Goal: Browse casually: Explore the website without a specific task or goal

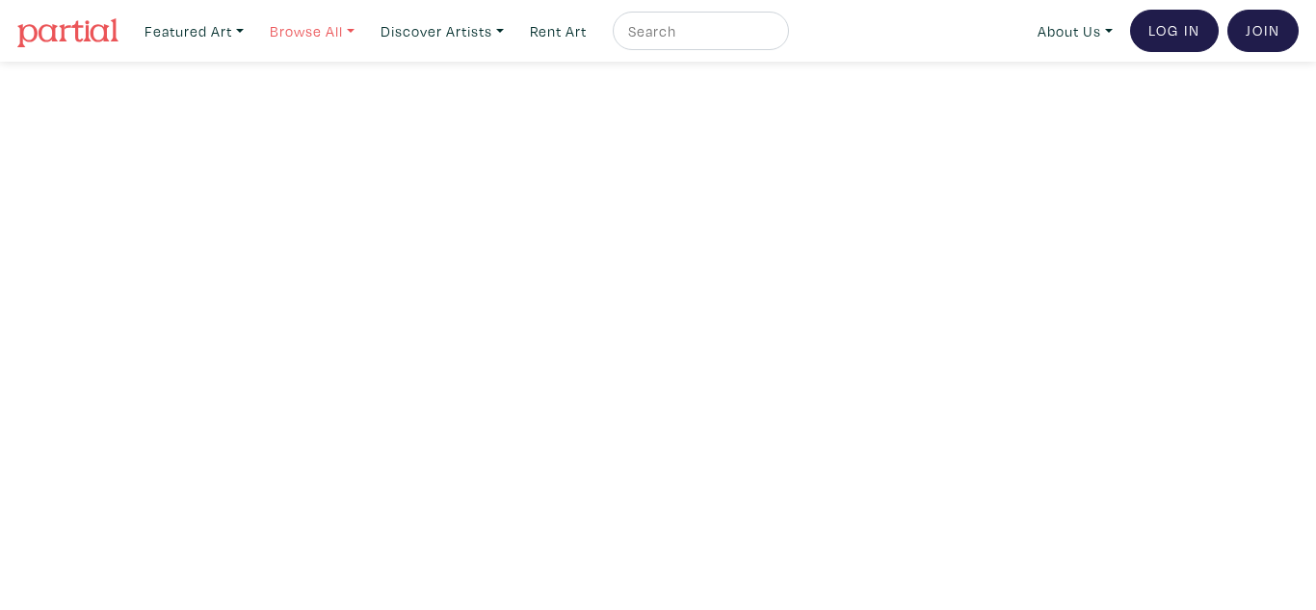
click at [358, 34] on link "Browse All" at bounding box center [312, 31] width 102 height 39
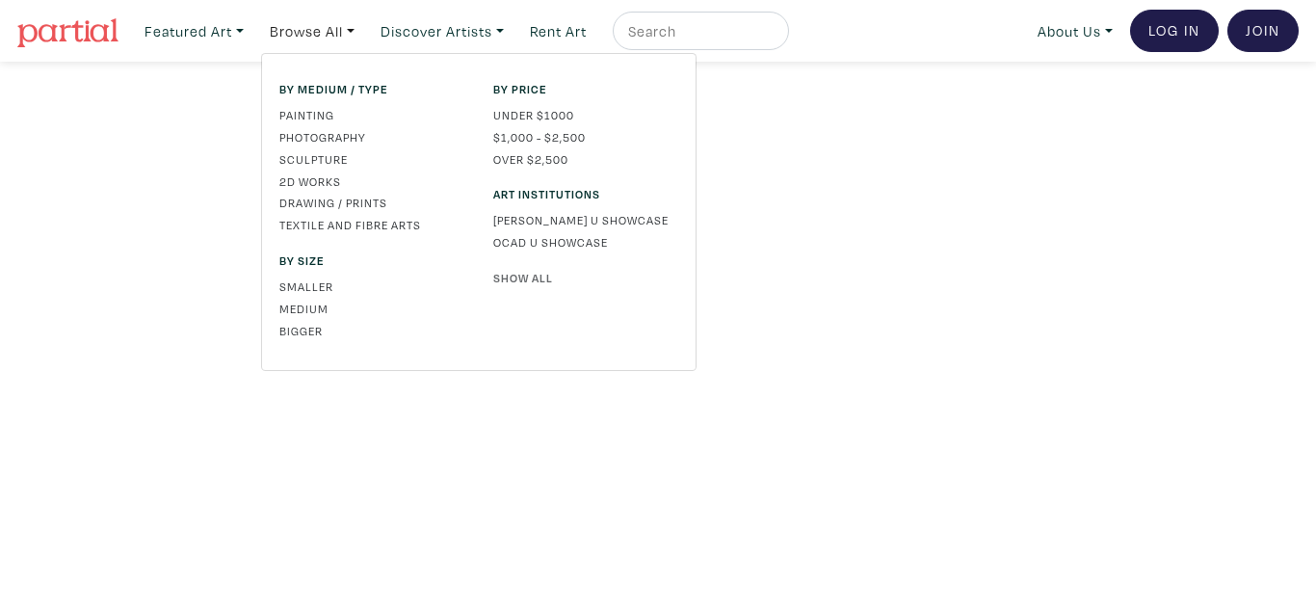
click at [526, 281] on link "Show All" at bounding box center [585, 277] width 185 height 17
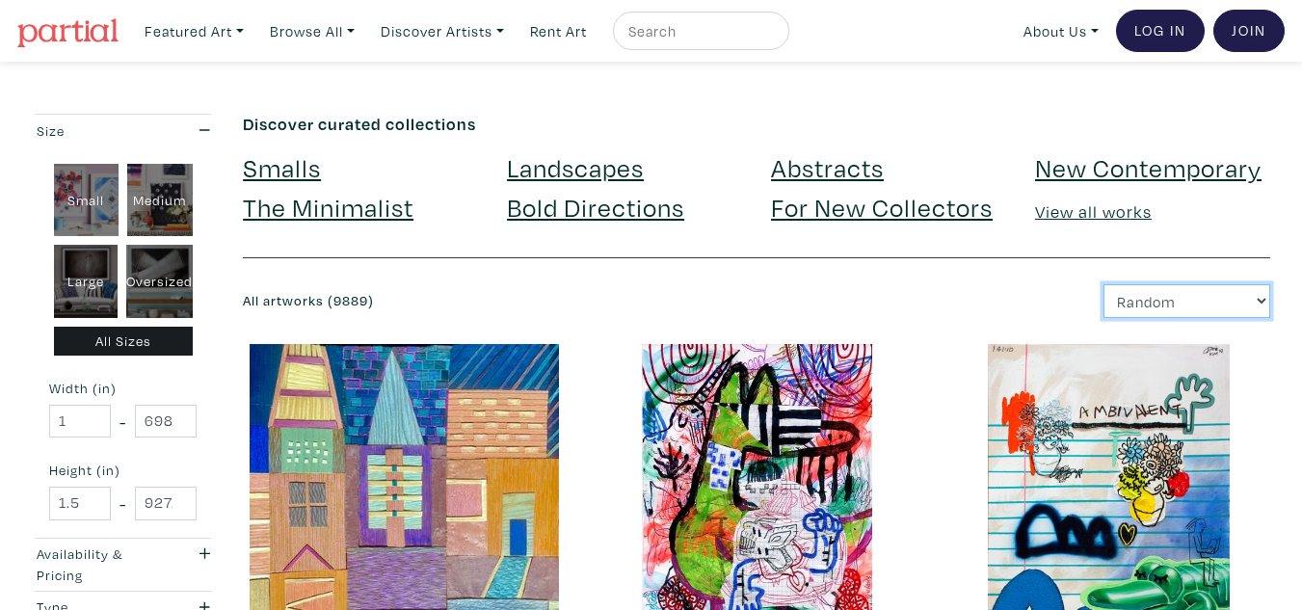
click at [1198, 314] on select "Newest Random Price: Low to High Price: High to Low" at bounding box center [1186, 301] width 167 height 34
select select "id"
click at [1103, 284] on select "Newest Random Price: Low to High Price: High to Low" at bounding box center [1186, 301] width 167 height 34
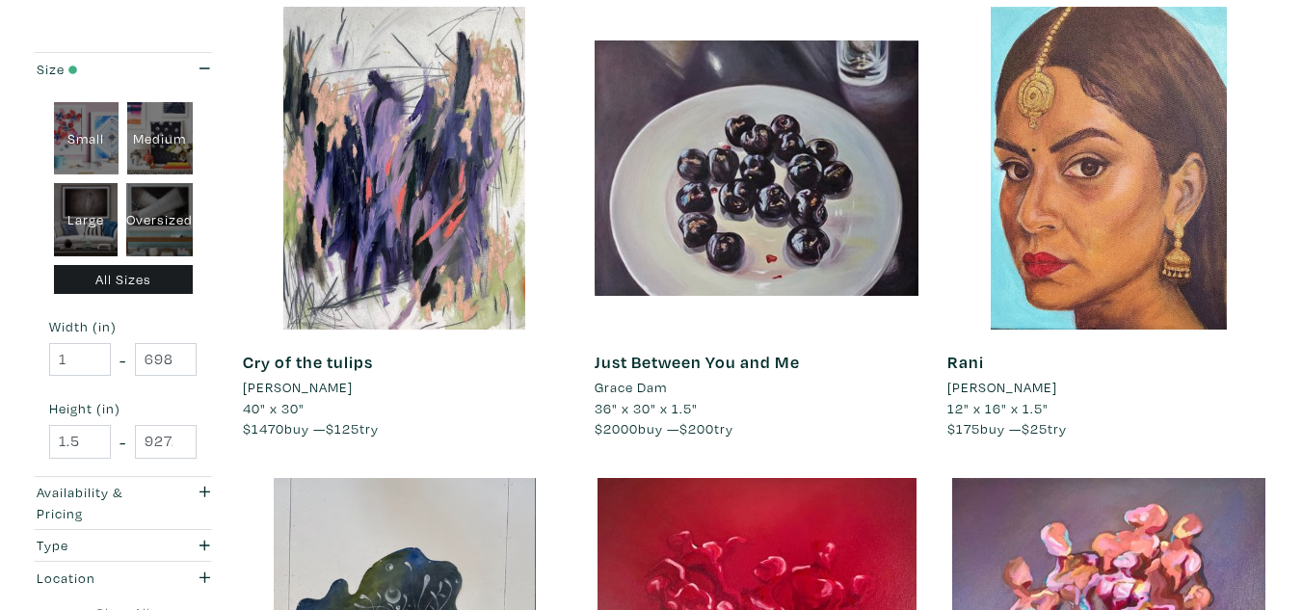
scroll to position [3698, 0]
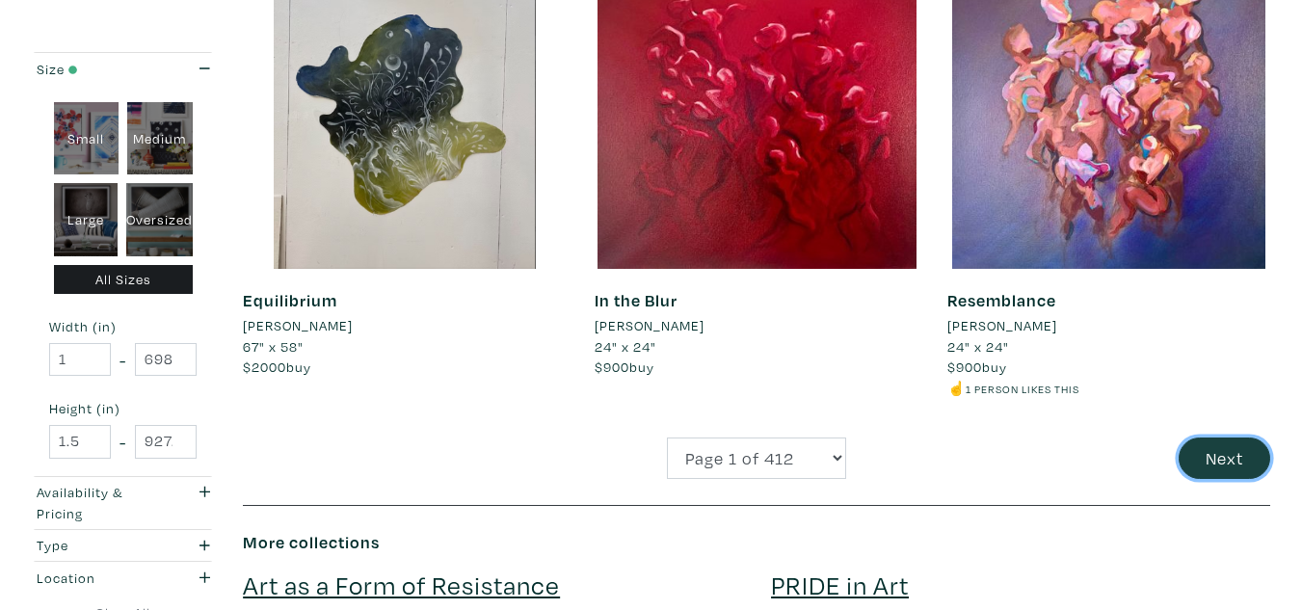
drag, startPoint x: 1205, startPoint y: 461, endPoint x: 1238, endPoint y: 458, distance: 33.0
click at [1238, 458] on button "Next" at bounding box center [1224, 457] width 92 height 41
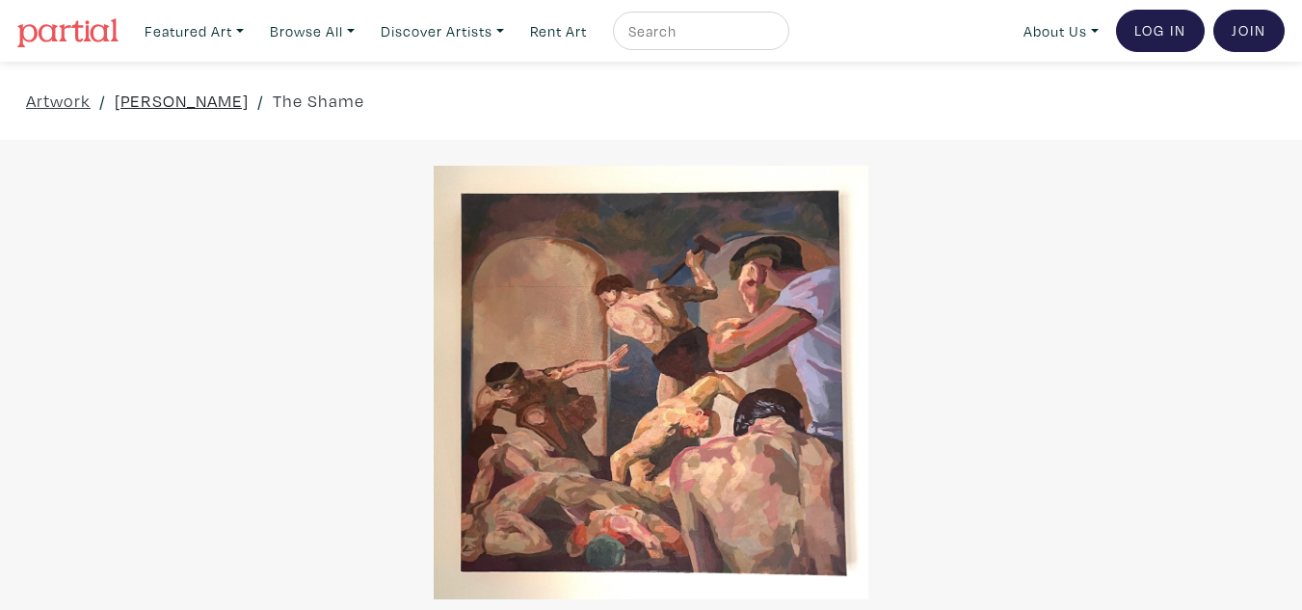
click at [204, 105] on link "Connor Garito" at bounding box center [182, 101] width 134 height 26
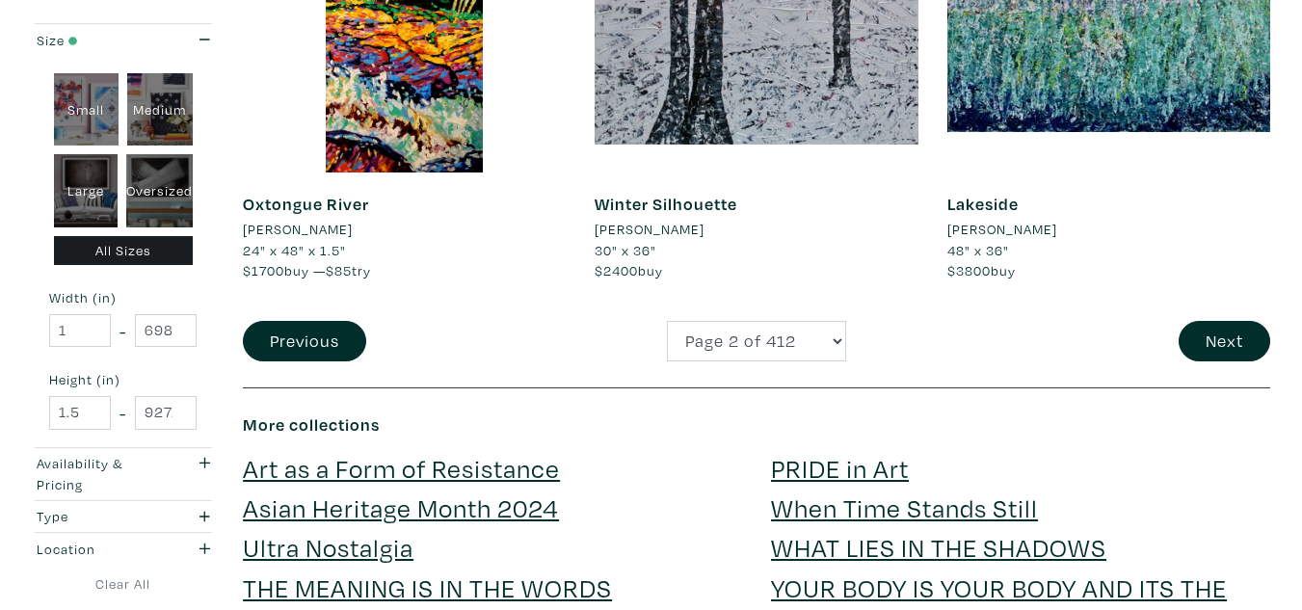
scroll to position [3845, 0]
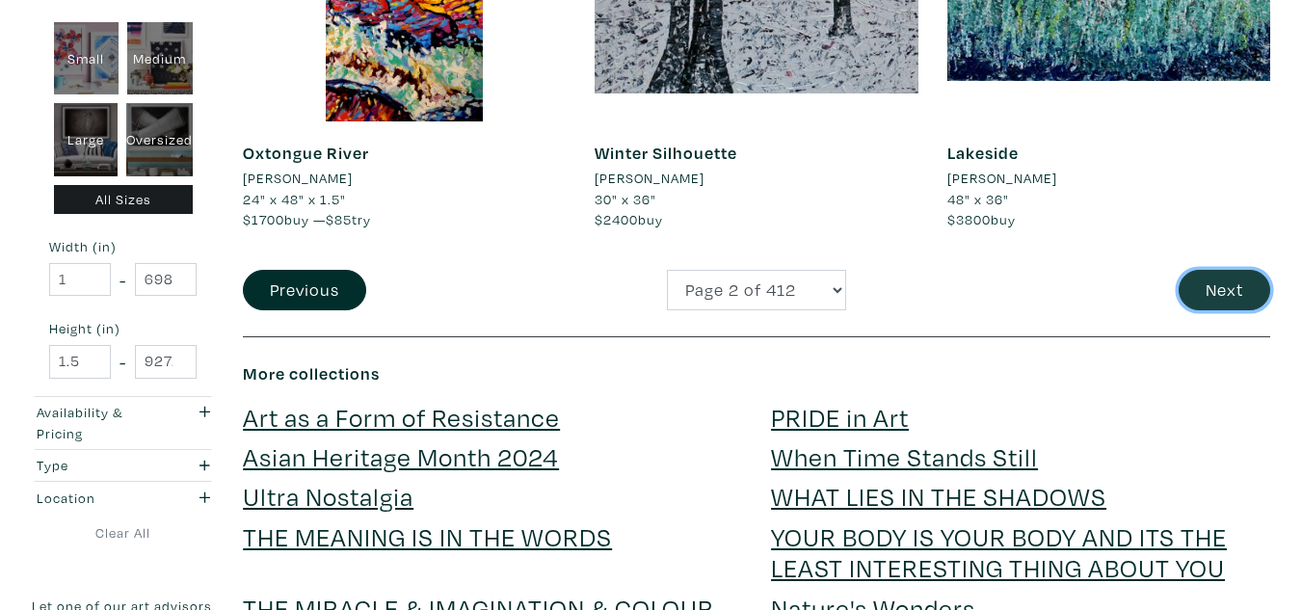
click at [1211, 278] on button "Next" at bounding box center [1224, 290] width 92 height 41
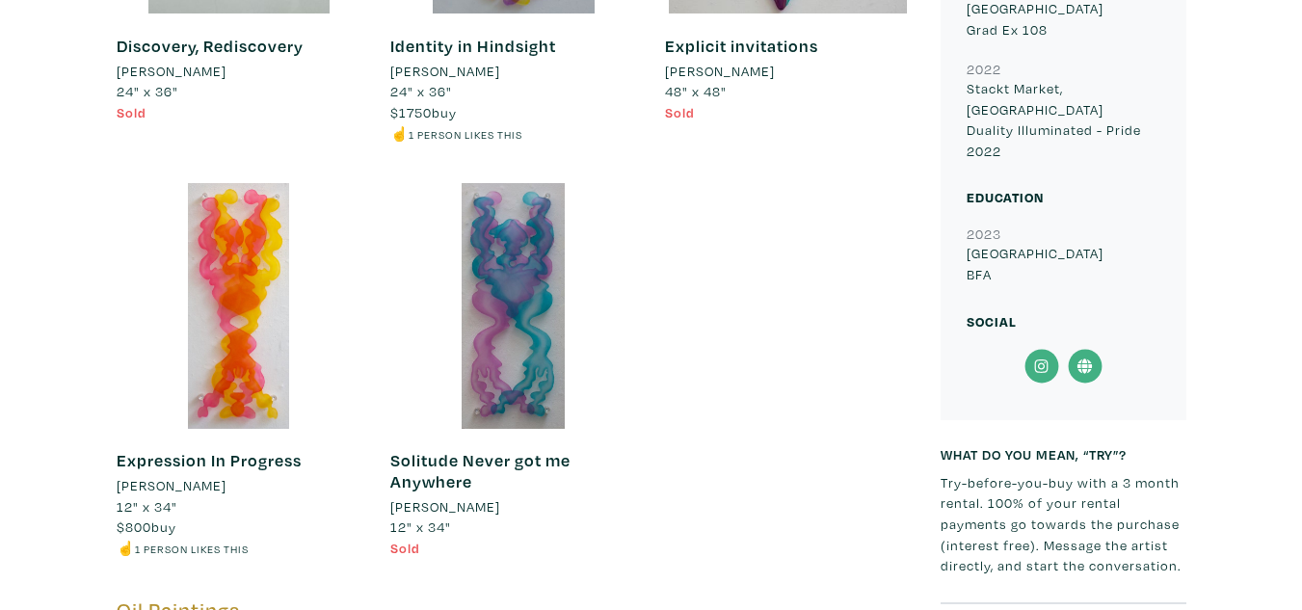
scroll to position [1072, 0]
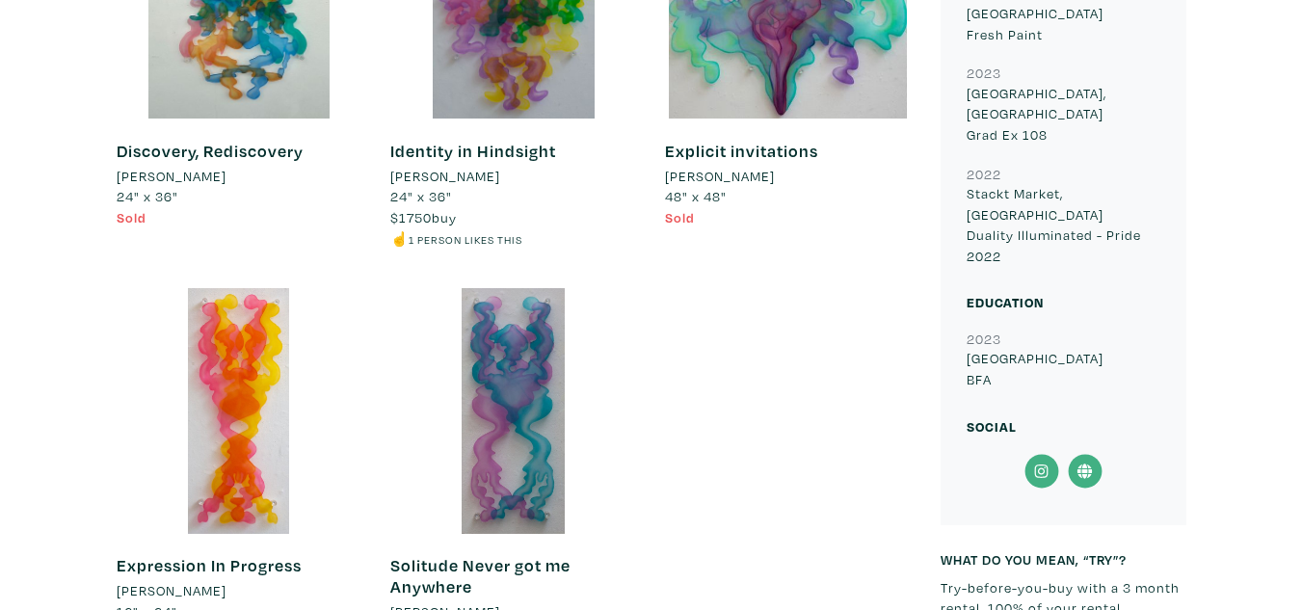
click at [1084, 454] on icon at bounding box center [1084, 471] width 43 height 35
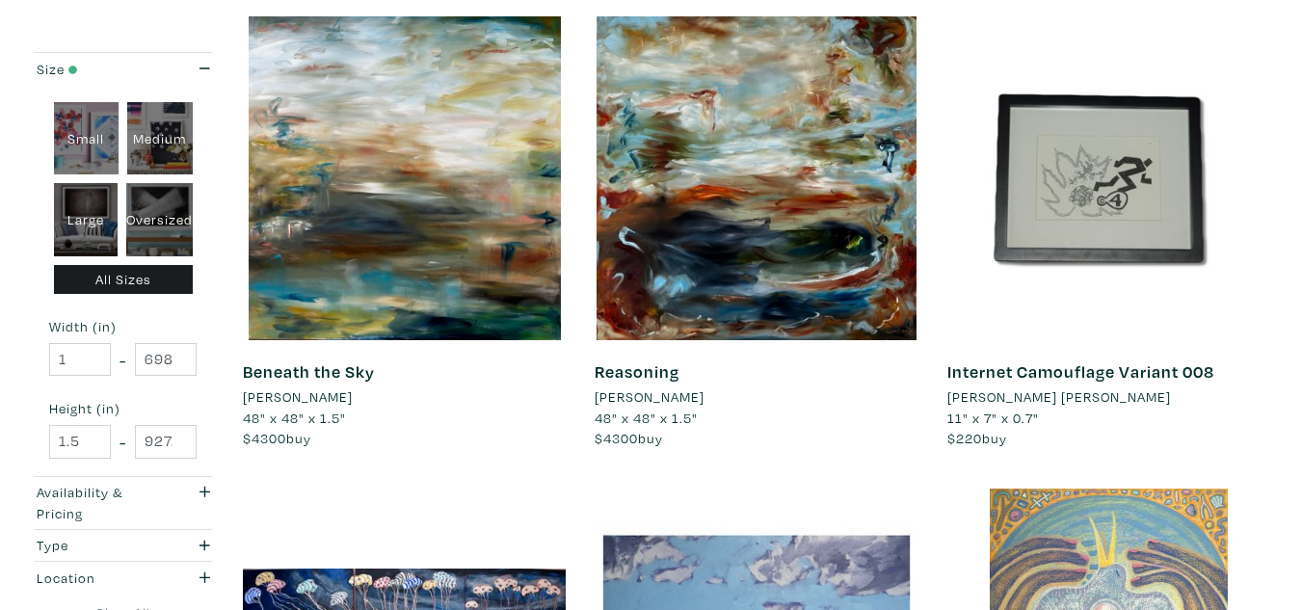
scroll to position [3729, 0]
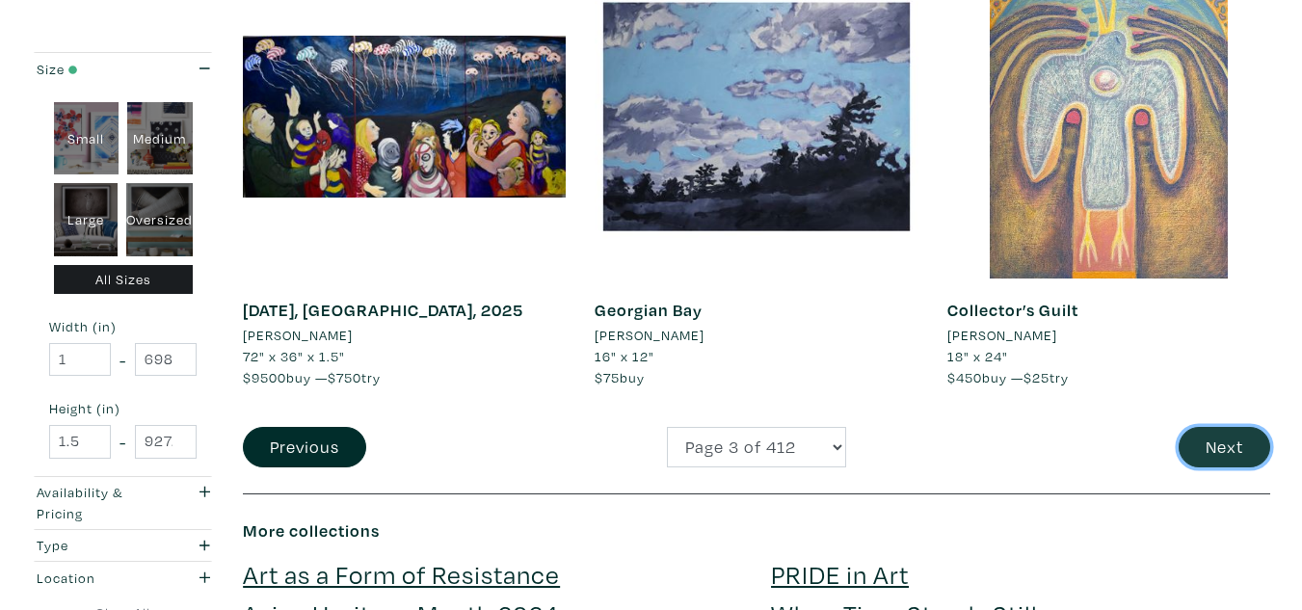
click at [1231, 456] on button "Next" at bounding box center [1224, 447] width 92 height 41
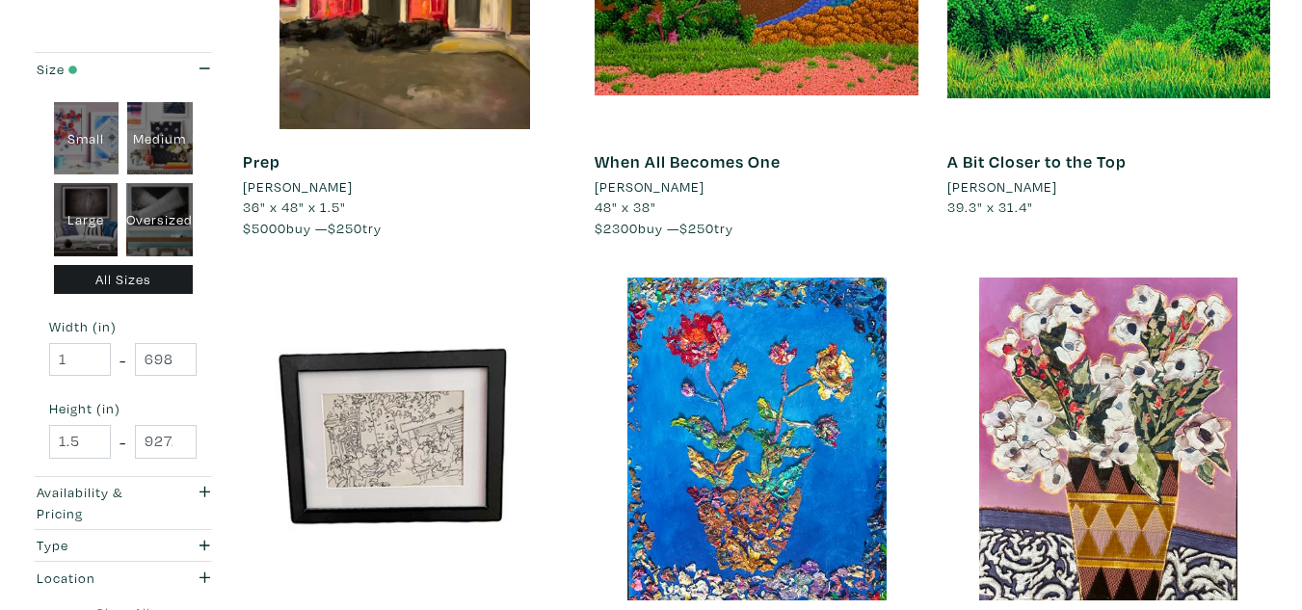
scroll to position [3961, 0]
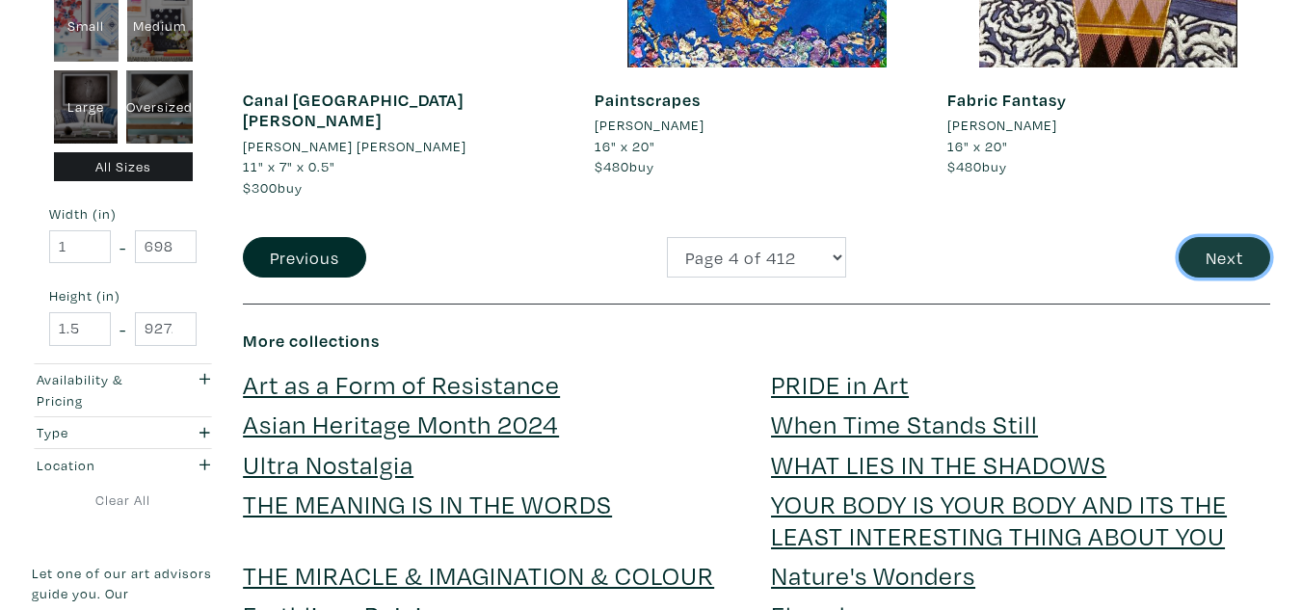
click at [1227, 237] on button "Next" at bounding box center [1224, 257] width 92 height 41
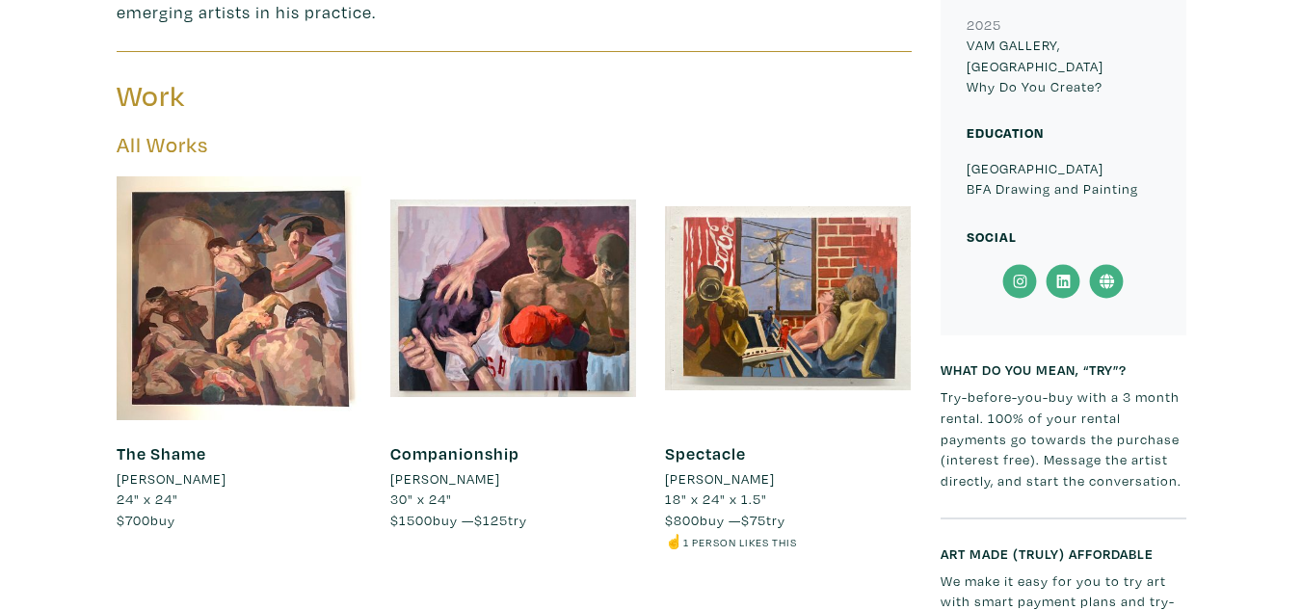
scroll to position [841, 0]
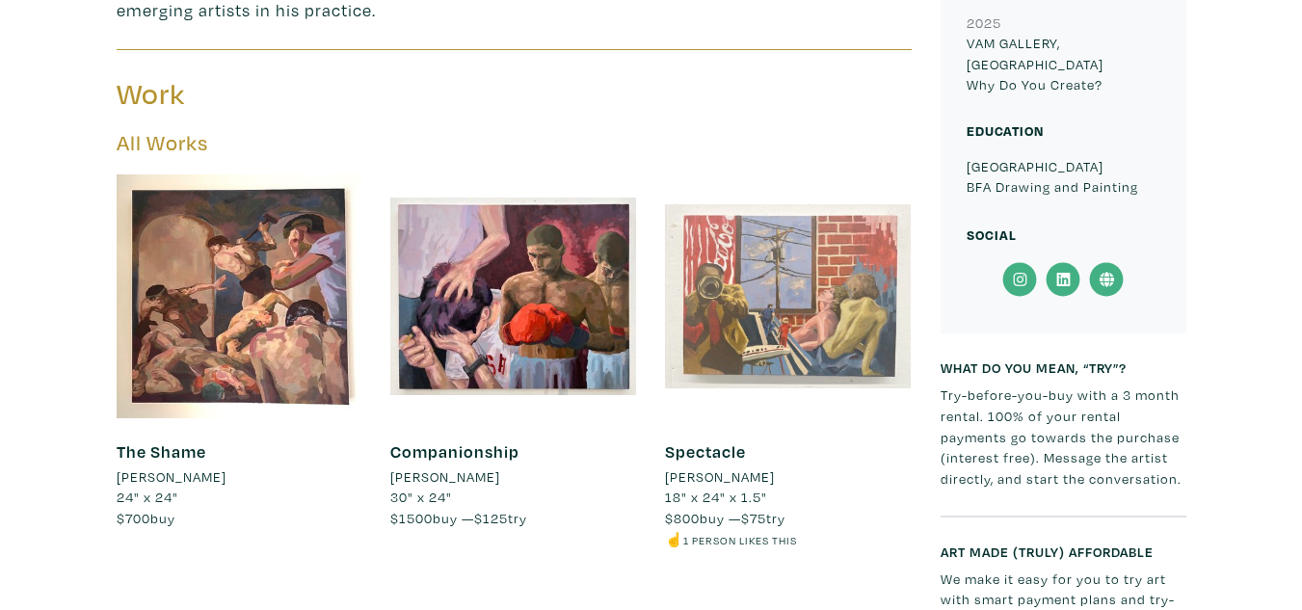
click at [772, 250] on div at bounding box center [788, 296] width 246 height 246
